Goal: Check status

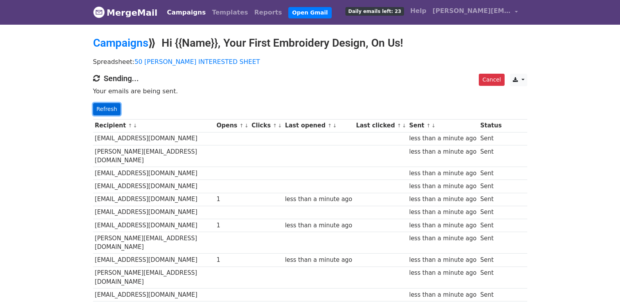
click at [117, 108] on link "Refresh" at bounding box center [107, 109] width 28 height 12
click at [99, 106] on link "Refresh" at bounding box center [107, 109] width 28 height 12
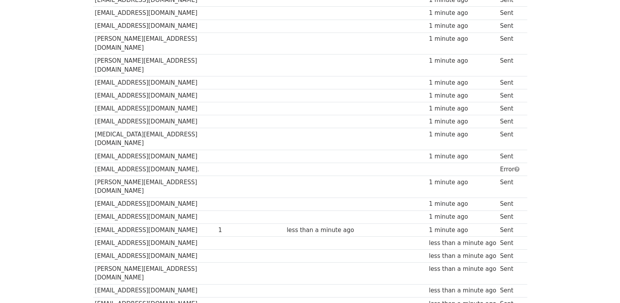
scroll to position [545, 0]
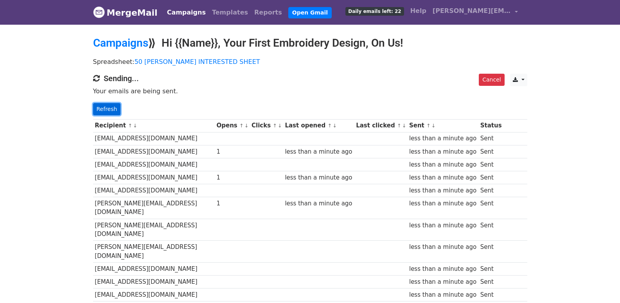
click at [106, 105] on link "Refresh" at bounding box center [107, 109] width 28 height 12
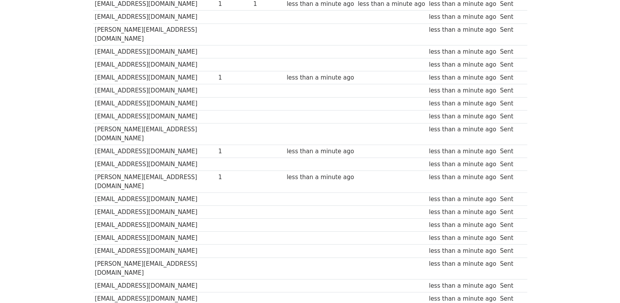
scroll to position [545, 0]
